Goal: Complete application form

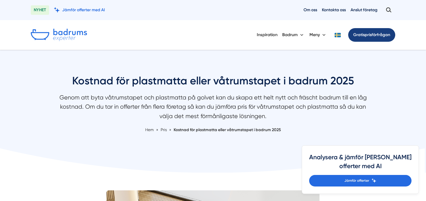
click at [365, 38] on link "Gratis prisförfrågan" at bounding box center [371, 35] width 47 height 14
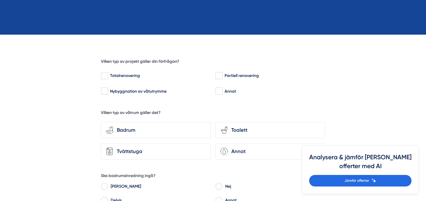
scroll to position [138, 0]
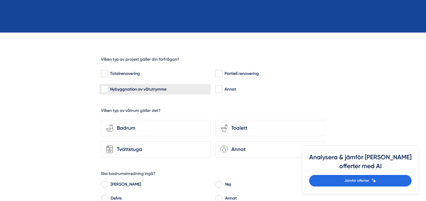
click at [104, 90] on input "Nybyggnation av våtutrymme" at bounding box center [104, 89] width 7 height 6
checkbox input "true"
click at [112, 129] on icon "bathroom-tub-towel" at bounding box center [109, 127] width 7 height 7
click at [0, 0] on input "bathroom-tub-towel Badrum" at bounding box center [0, 0] width 0 height 0
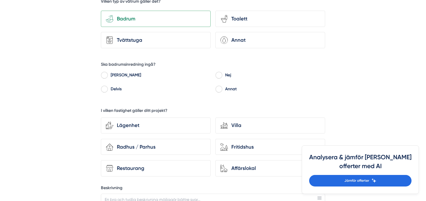
scroll to position [252, 0]
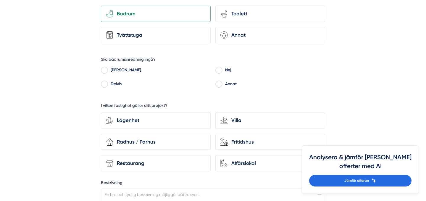
click at [217, 73] on input "Nej" at bounding box center [218, 70] width 7 height 5
radio input "true"
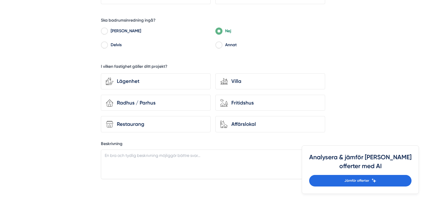
scroll to position [293, 0]
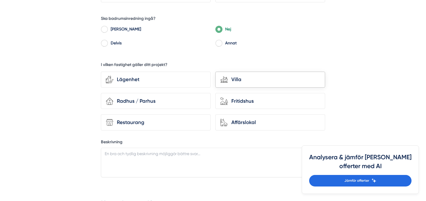
click at [233, 80] on div "Villa" at bounding box center [274, 79] width 92 height 8
click at [0, 0] on input "house-modern Villa" at bounding box center [0, 0] width 0 height 0
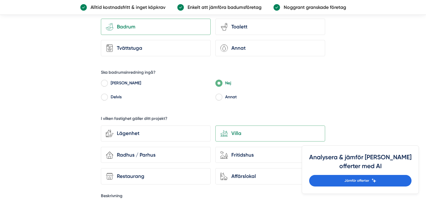
scroll to position [0, 0]
